Goal: Task Accomplishment & Management: Use online tool/utility

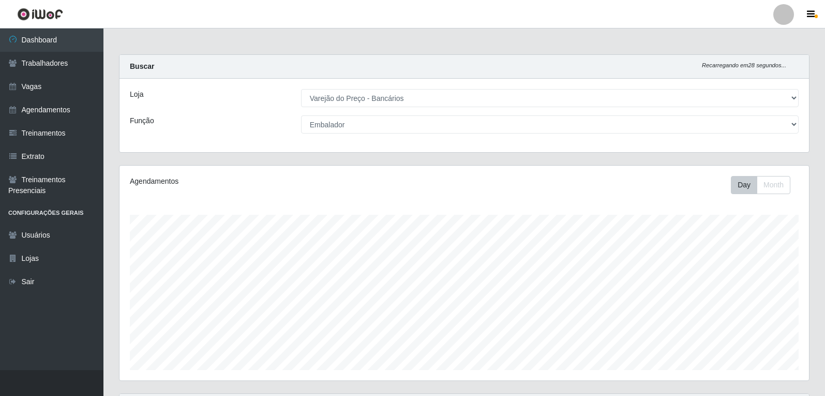
select select "157"
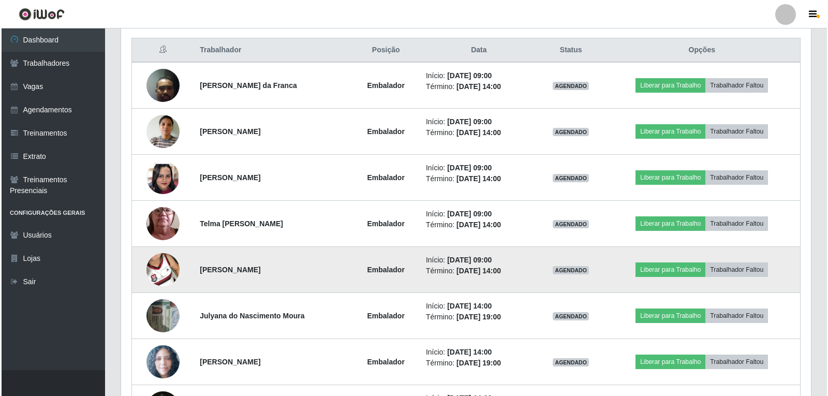
scroll to position [366, 0]
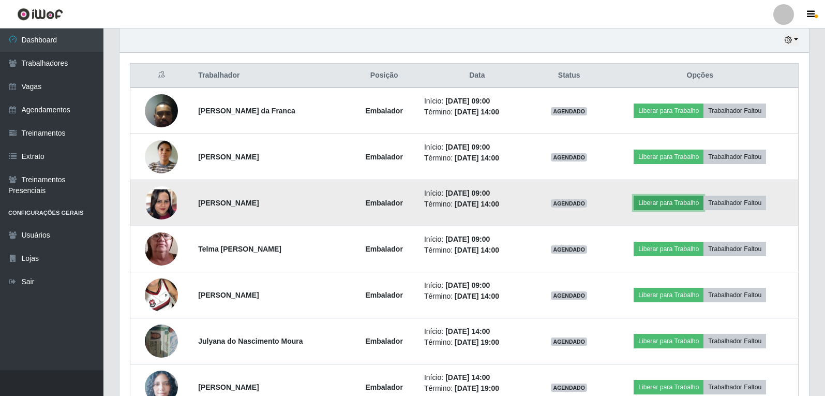
click at [681, 205] on button "Liberar para Trabalho" at bounding box center [669, 203] width 70 height 14
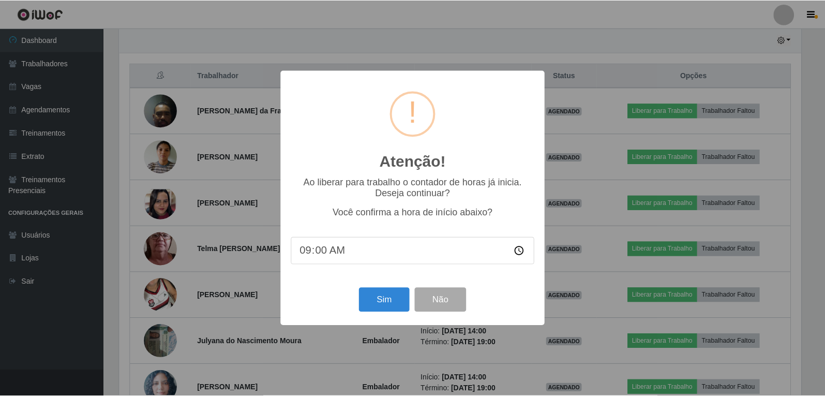
scroll to position [215, 684]
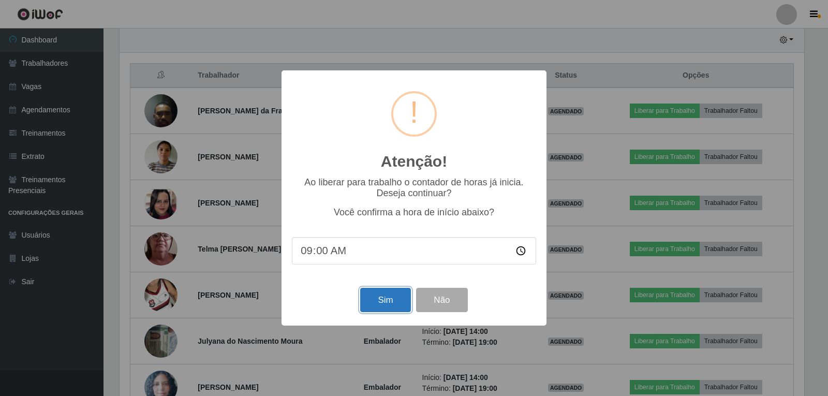
click at [384, 304] on button "Sim" at bounding box center [385, 300] width 50 height 24
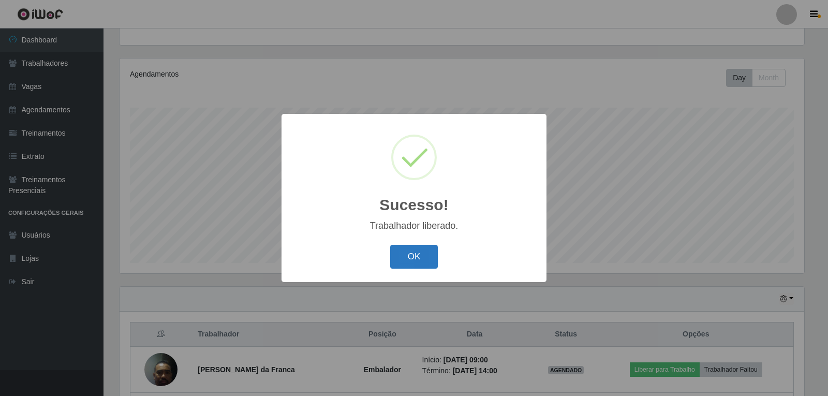
drag, startPoint x: 407, startPoint y: 263, endPoint x: 420, endPoint y: 257, distance: 13.9
click at [407, 262] on button "OK" at bounding box center [414, 257] width 48 height 24
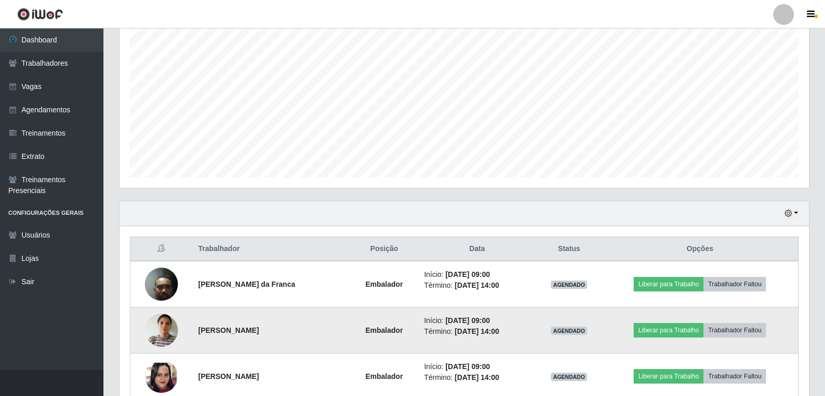
scroll to position [211, 0]
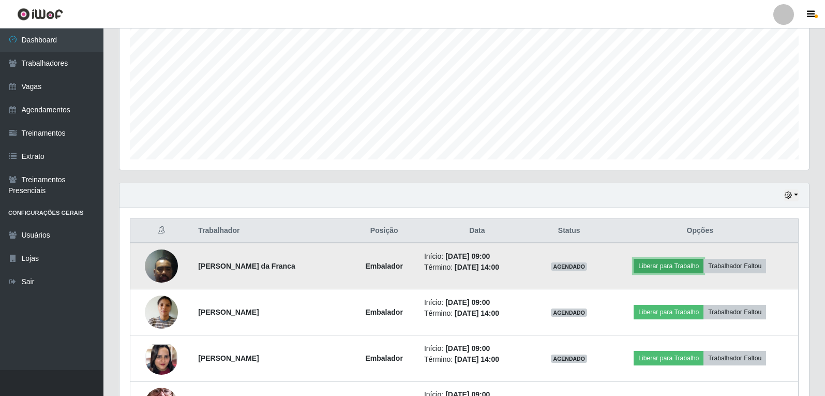
click at [661, 266] on button "Liberar para Trabalho" at bounding box center [669, 266] width 70 height 14
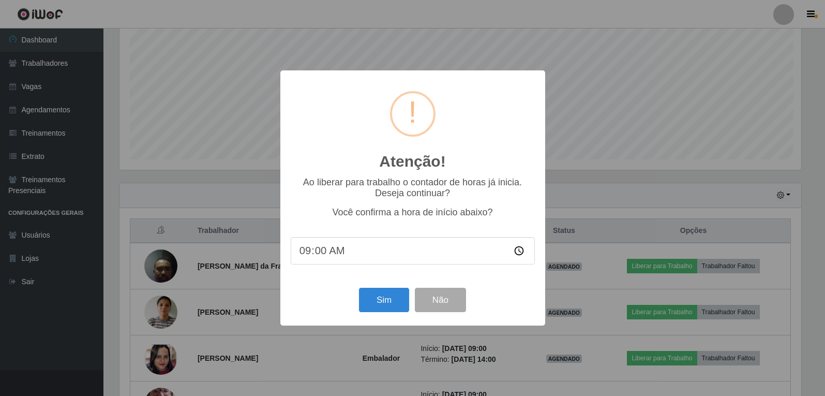
scroll to position [215, 684]
click at [392, 300] on button "Sim" at bounding box center [385, 300] width 50 height 24
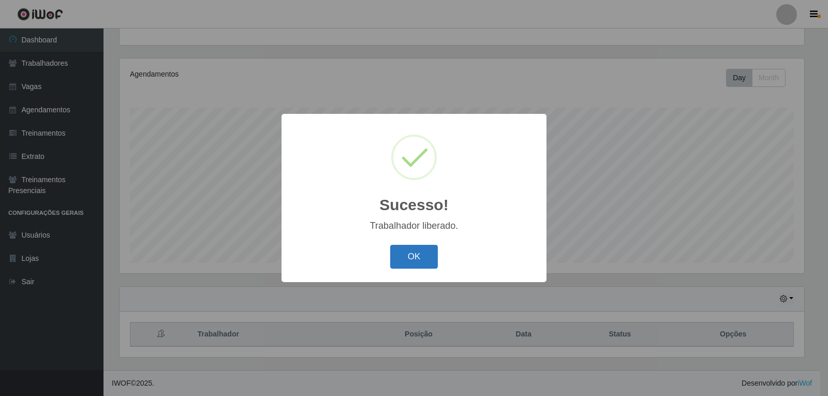
click at [421, 251] on button "OK" at bounding box center [414, 257] width 48 height 24
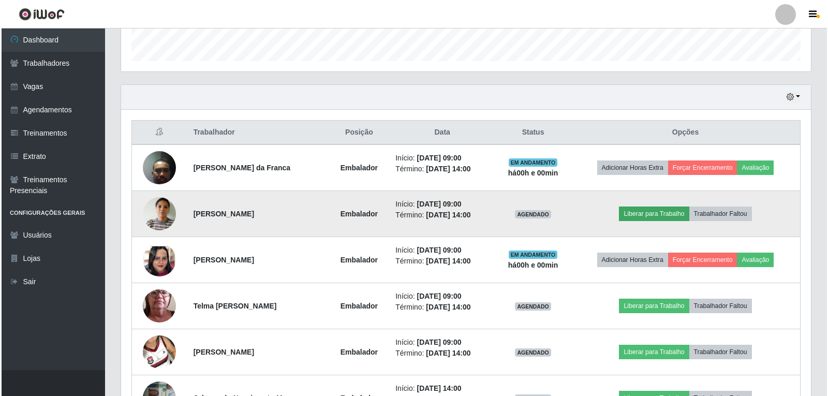
scroll to position [314, 0]
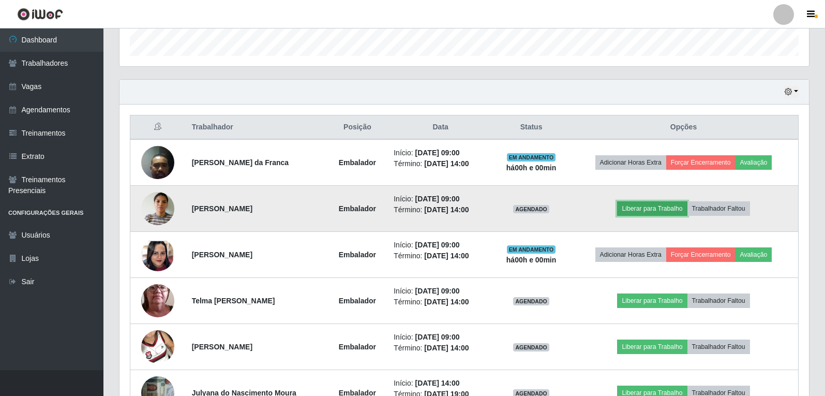
click at [669, 206] on button "Liberar para Trabalho" at bounding box center [652, 208] width 70 height 14
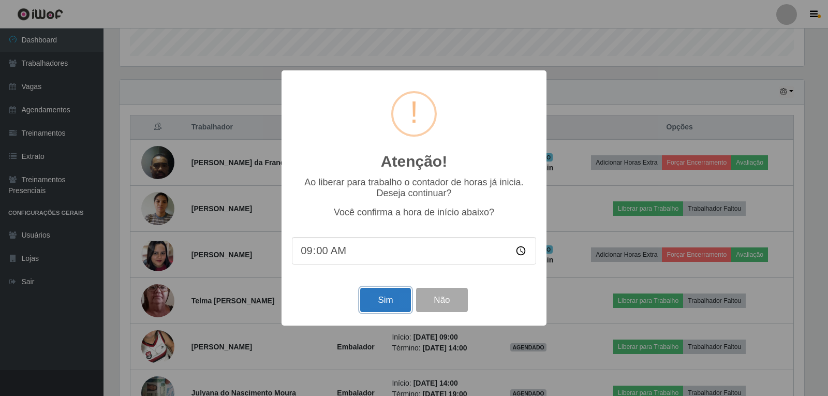
click at [393, 296] on button "Sim" at bounding box center [385, 300] width 50 height 24
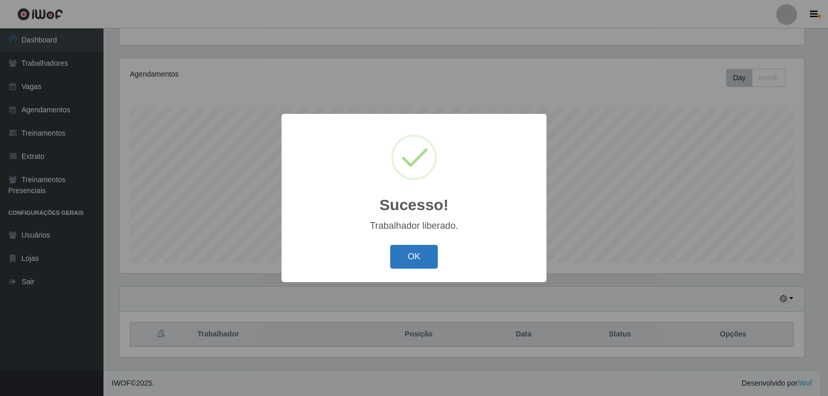
click at [406, 257] on button "OK" at bounding box center [414, 257] width 48 height 24
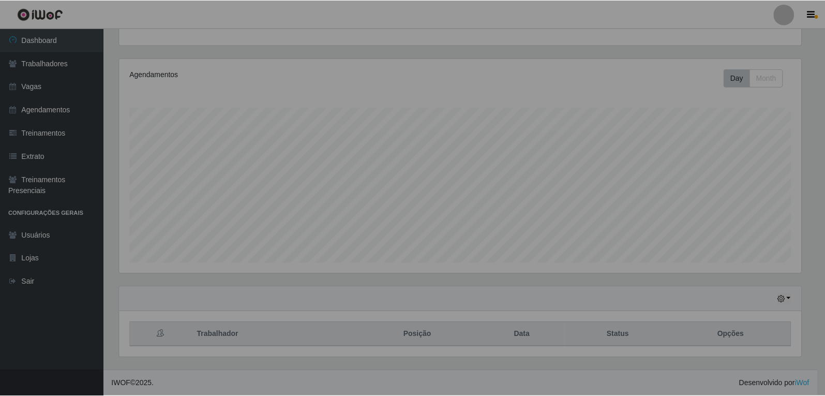
scroll to position [0, 0]
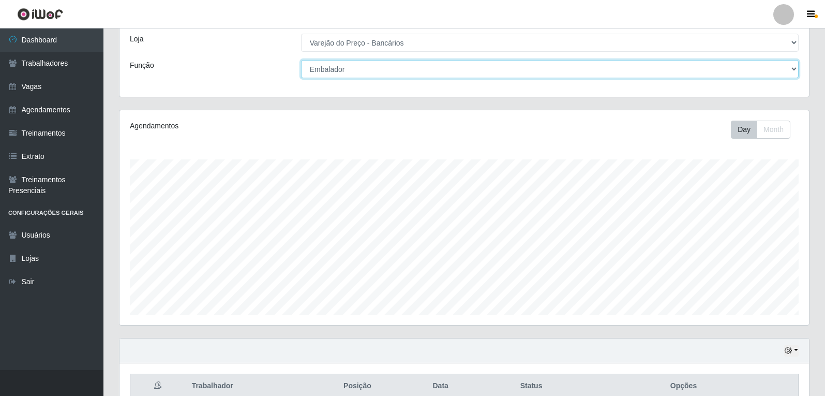
click at [349, 67] on select "[Selecione...] Auxiliar de Estacionamento Auxiliar de Estacionamento + Auxiliar…" at bounding box center [550, 69] width 498 height 18
click at [350, 67] on select "[Selecione...] Auxiliar de Estacionamento Auxiliar de Estacionamento + Auxiliar…" at bounding box center [550, 69] width 498 height 18
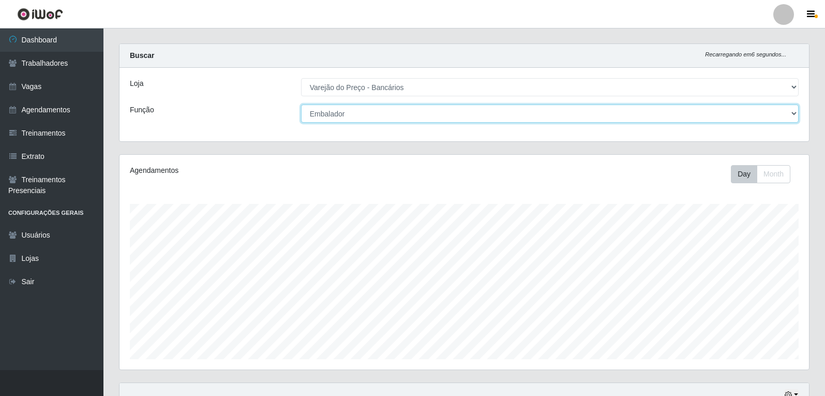
scroll to position [4, 0]
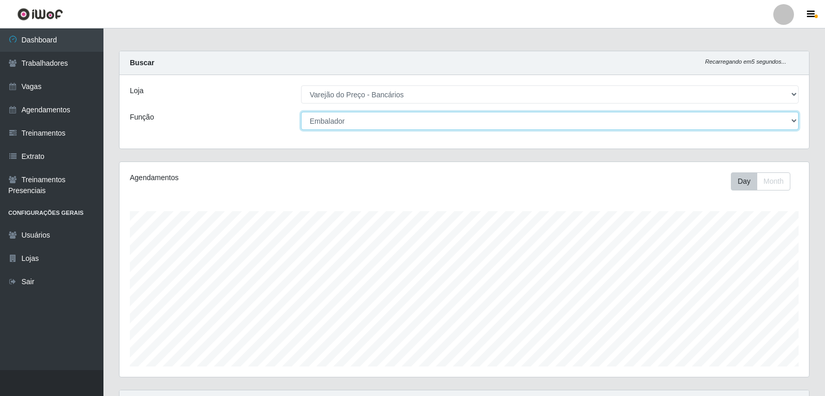
click at [368, 114] on select "[Selecione...] Auxiliar de Estacionamento Auxiliar de Estacionamento + Auxiliar…" at bounding box center [550, 121] width 498 height 18
click at [301, 112] on select "[Selecione...] Auxiliar de Estacionamento Auxiliar de Estacionamento + Auxiliar…" at bounding box center [550, 121] width 498 height 18
click at [419, 127] on select "[Selecione...] Auxiliar de Estacionamento Auxiliar de Estacionamento + Auxiliar…" at bounding box center [550, 121] width 498 height 18
click at [301, 112] on select "[Selecione...] Auxiliar de Estacionamento Auxiliar de Estacionamento + Auxiliar…" at bounding box center [550, 121] width 498 height 18
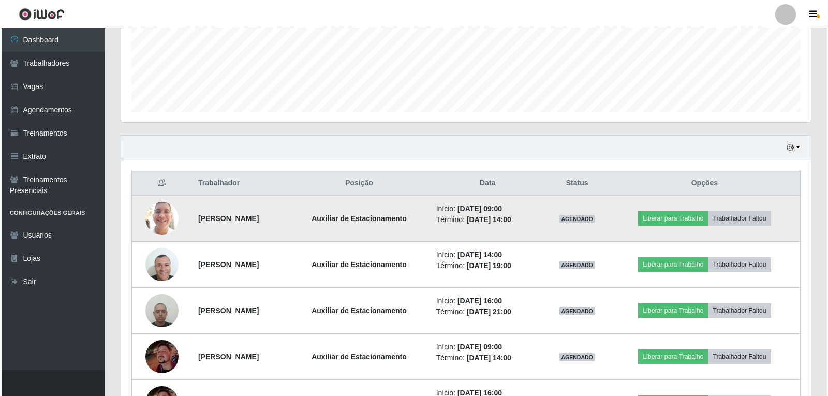
scroll to position [262, 0]
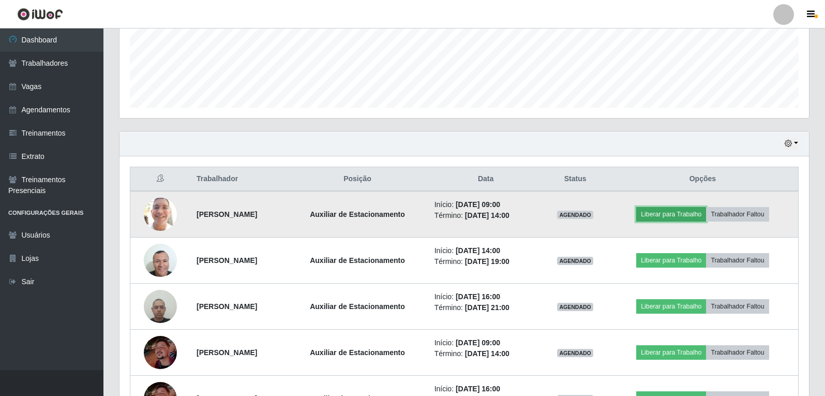
click at [690, 213] on button "Liberar para Trabalho" at bounding box center [671, 214] width 70 height 14
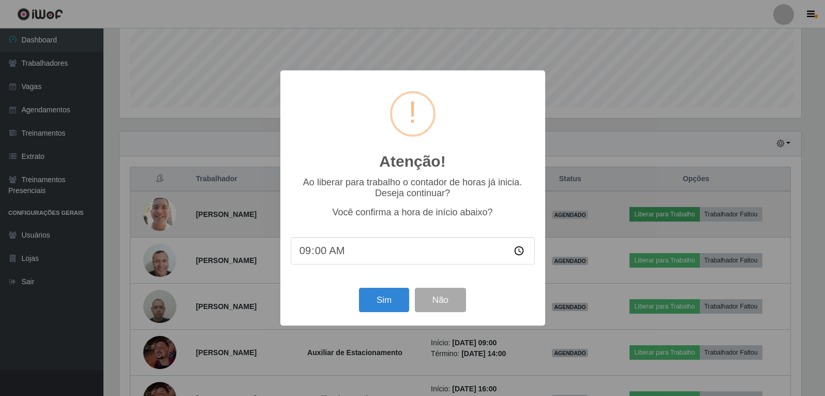
scroll to position [215, 684]
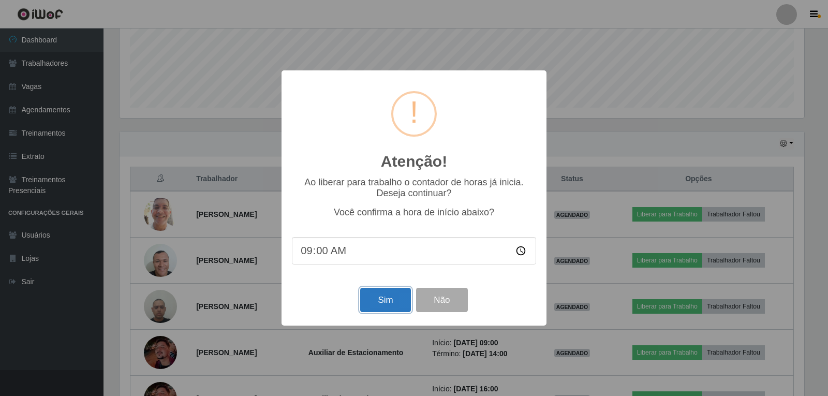
click at [383, 299] on button "Sim" at bounding box center [385, 300] width 50 height 24
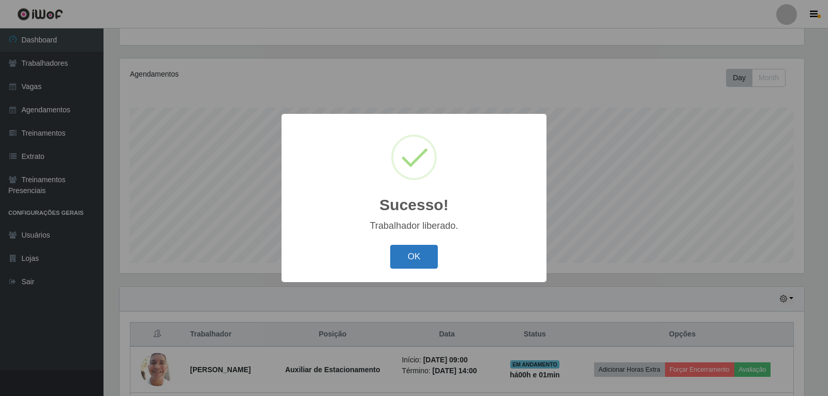
click at [419, 256] on button "OK" at bounding box center [414, 257] width 48 height 24
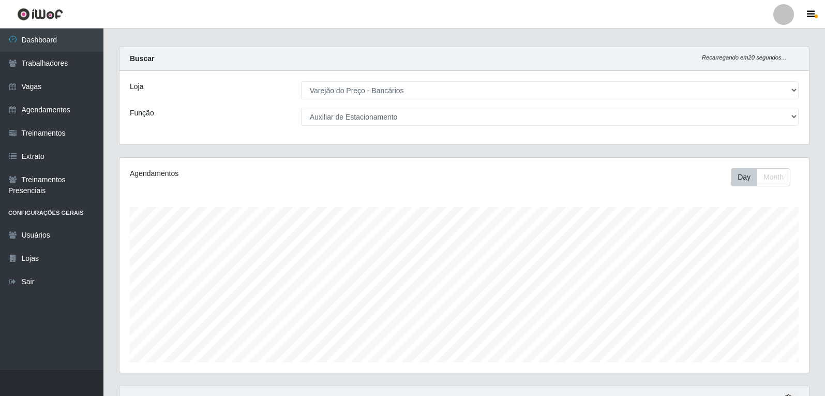
scroll to position [0, 0]
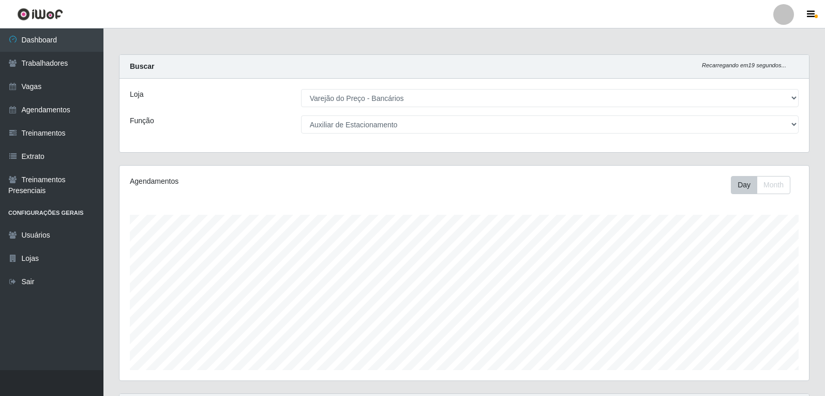
click at [411, 133] on div "Loja [Selecione...] Varejão do Preço - Bancários Função [Selecione...] Auxiliar…" at bounding box center [465, 115] width 690 height 73
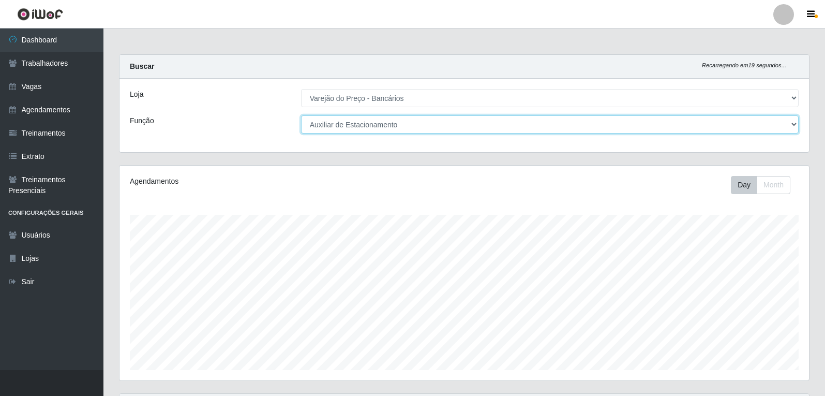
drag, startPoint x: 410, startPoint y: 123, endPoint x: 412, endPoint y: 133, distance: 10.0
click at [410, 123] on select "[Selecione...] Auxiliar de Estacionamento Auxiliar de Estacionamento + Auxiliar…" at bounding box center [550, 124] width 498 height 18
select select "1"
click at [301, 115] on select "[Selecione...] Auxiliar de Estacionamento Auxiliar de Estacionamento + Auxiliar…" at bounding box center [550, 124] width 498 height 18
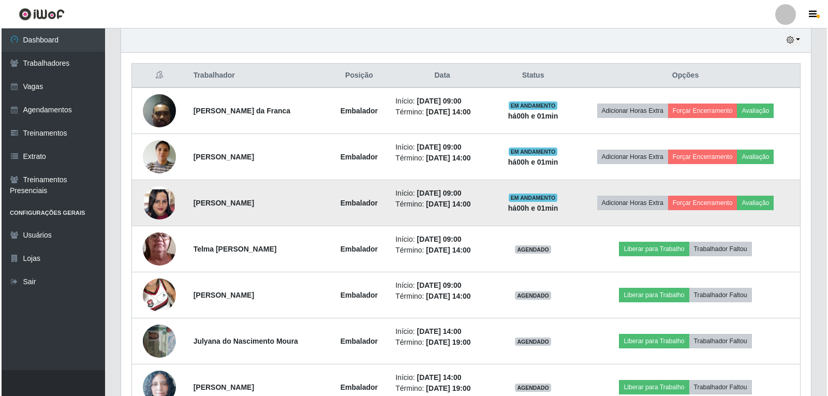
scroll to position [418, 0]
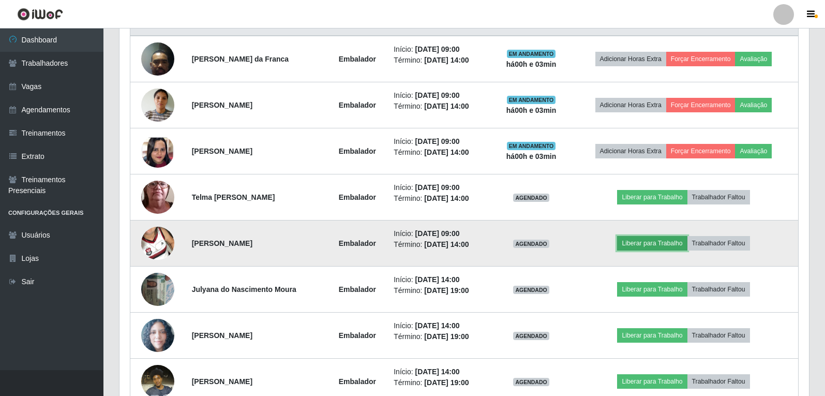
click at [653, 247] on button "Liberar para Trabalho" at bounding box center [652, 243] width 70 height 14
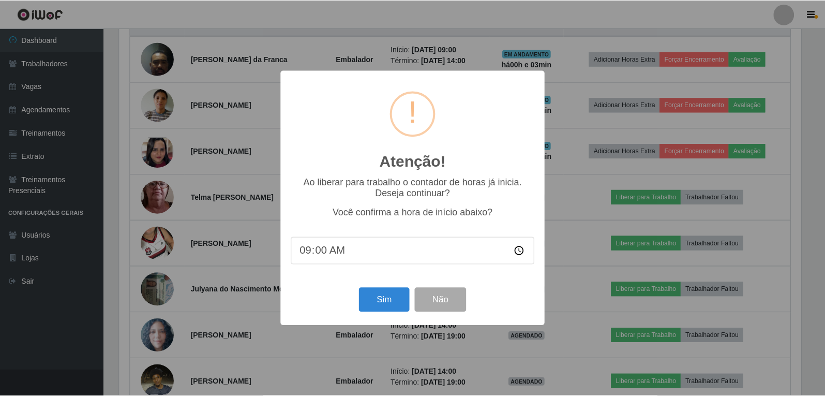
scroll to position [215, 684]
click at [389, 302] on button "Sim" at bounding box center [385, 300] width 50 height 24
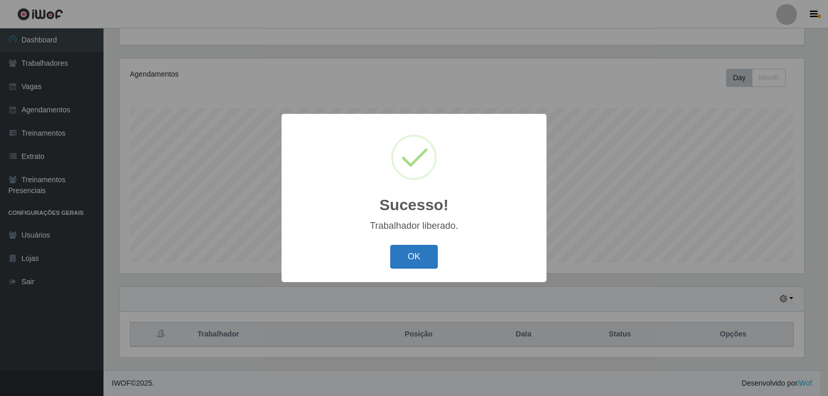
click at [412, 249] on button "OK" at bounding box center [414, 257] width 48 height 24
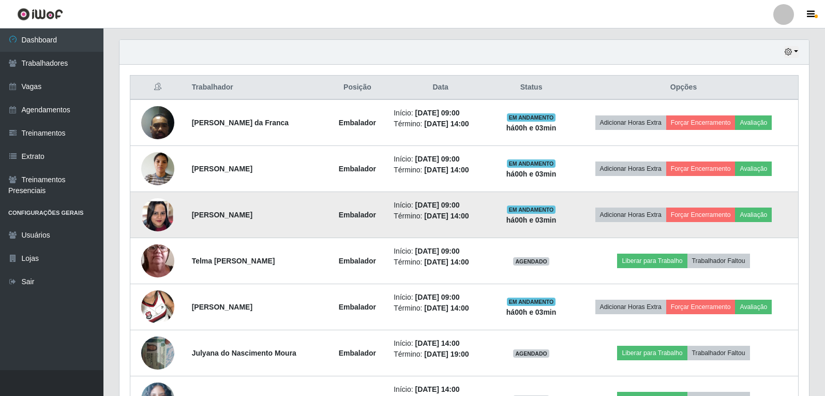
scroll to position [366, 0]
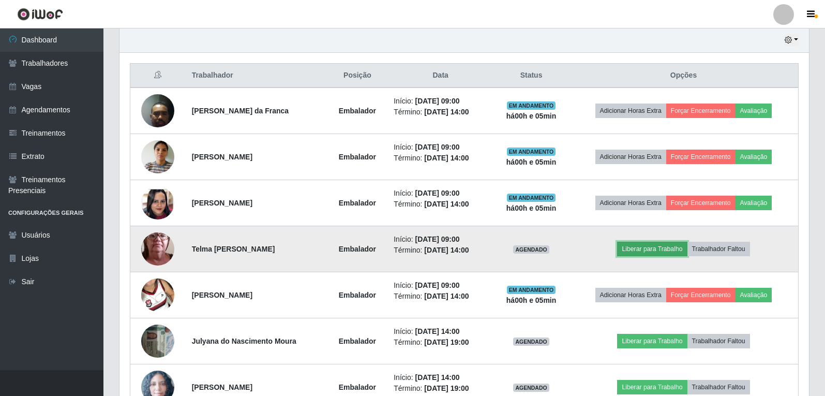
click at [658, 251] on button "Liberar para Trabalho" at bounding box center [652, 249] width 70 height 14
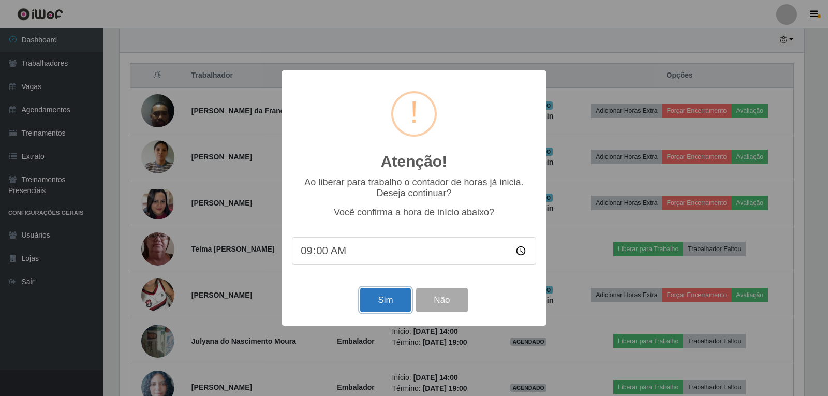
click at [389, 304] on button "Sim" at bounding box center [385, 300] width 50 height 24
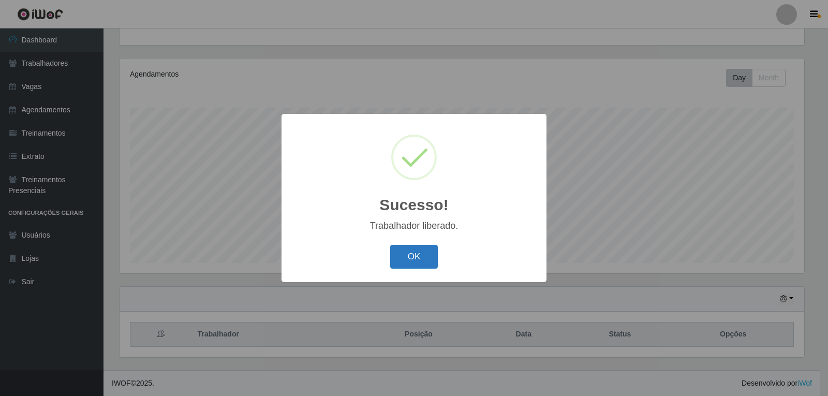
click at [413, 256] on button "OK" at bounding box center [414, 257] width 48 height 24
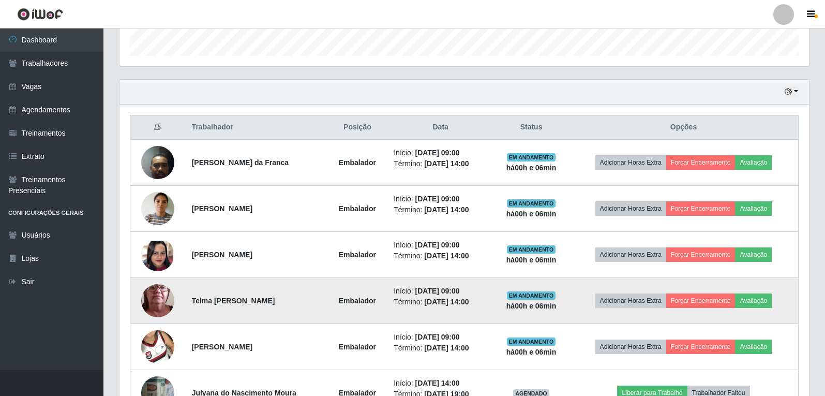
scroll to position [366, 0]
